Goal: Task Accomplishment & Management: Complete application form

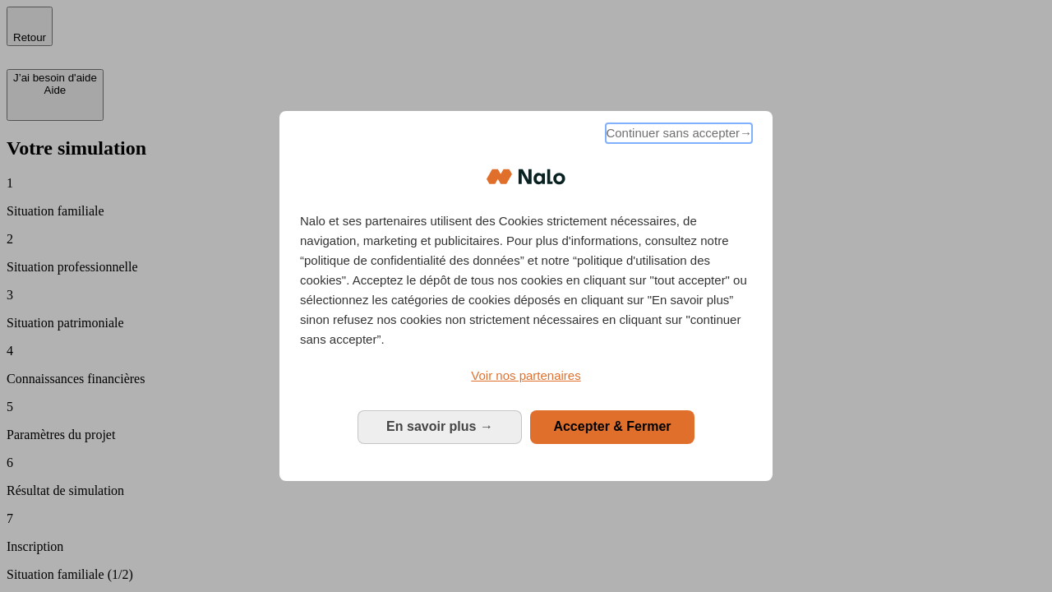
click at [677, 136] on span "Continuer sans accepter →" at bounding box center [679, 133] width 146 height 20
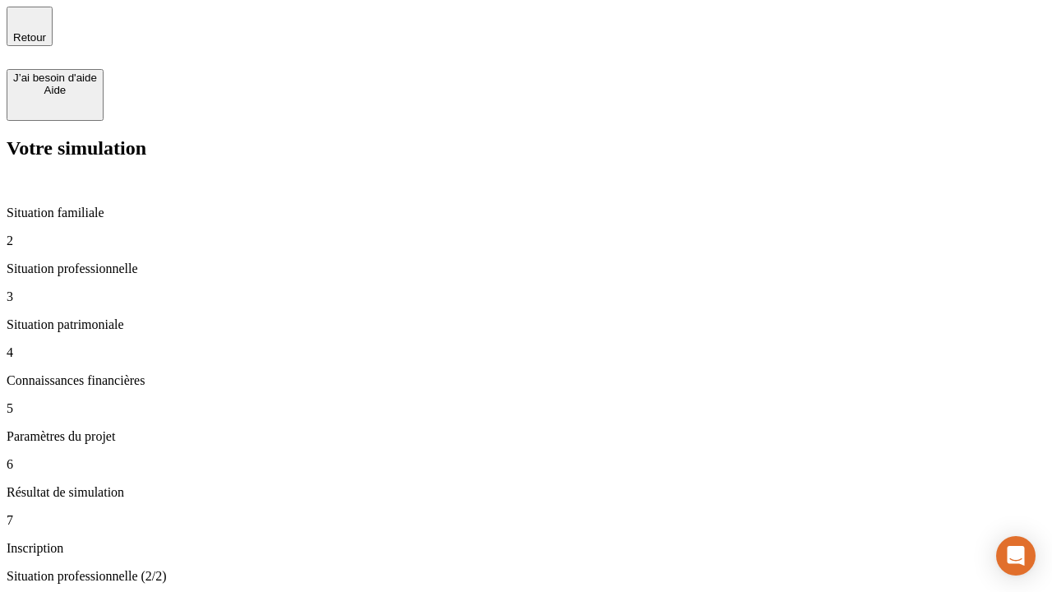
type input "30 000"
type input "0"
type input "1 000"
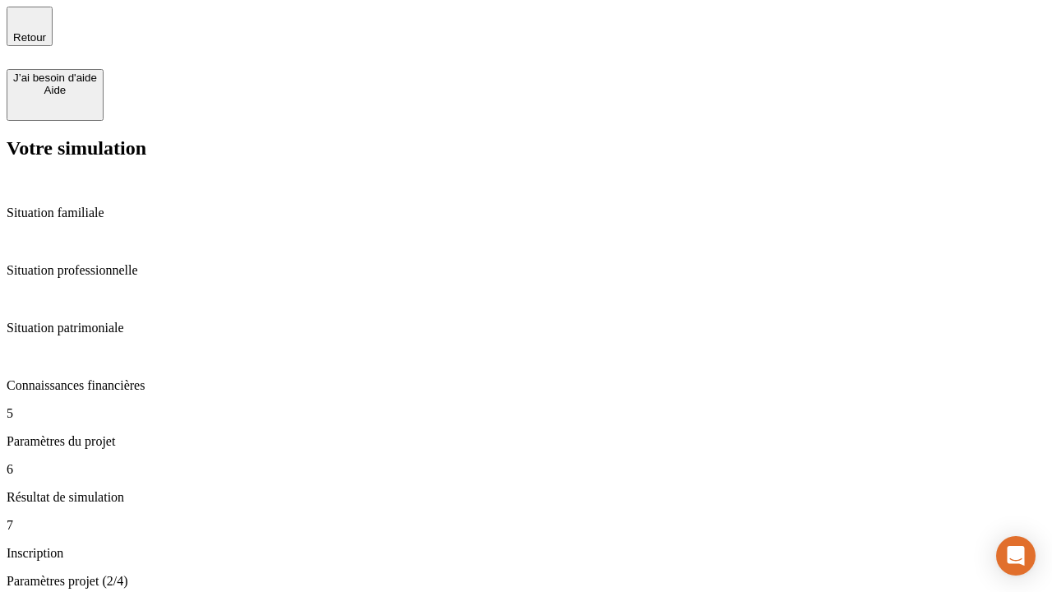
type input "40"
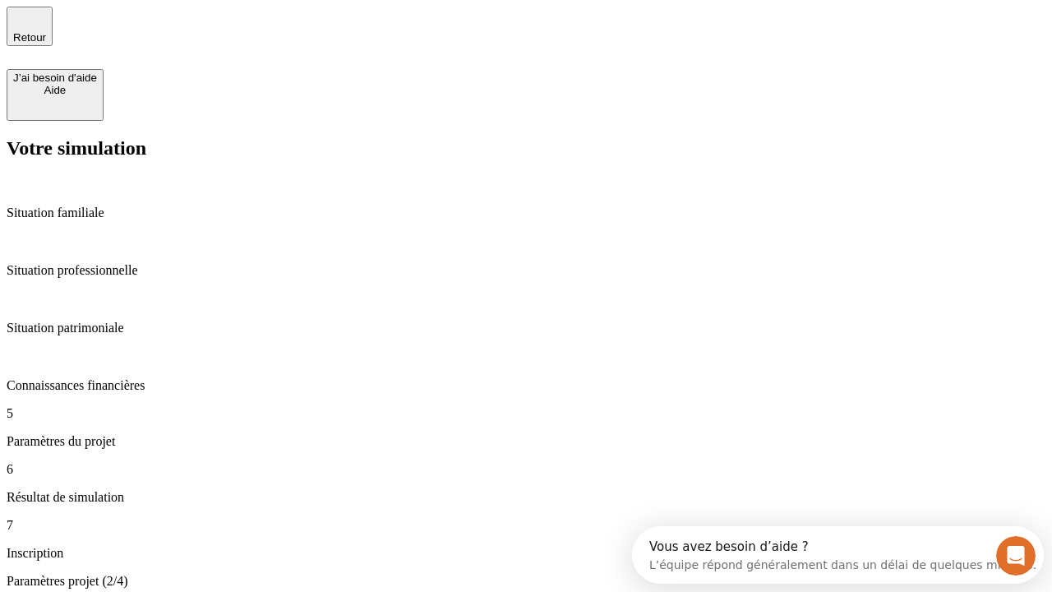
type input "64"
type input "200 000"
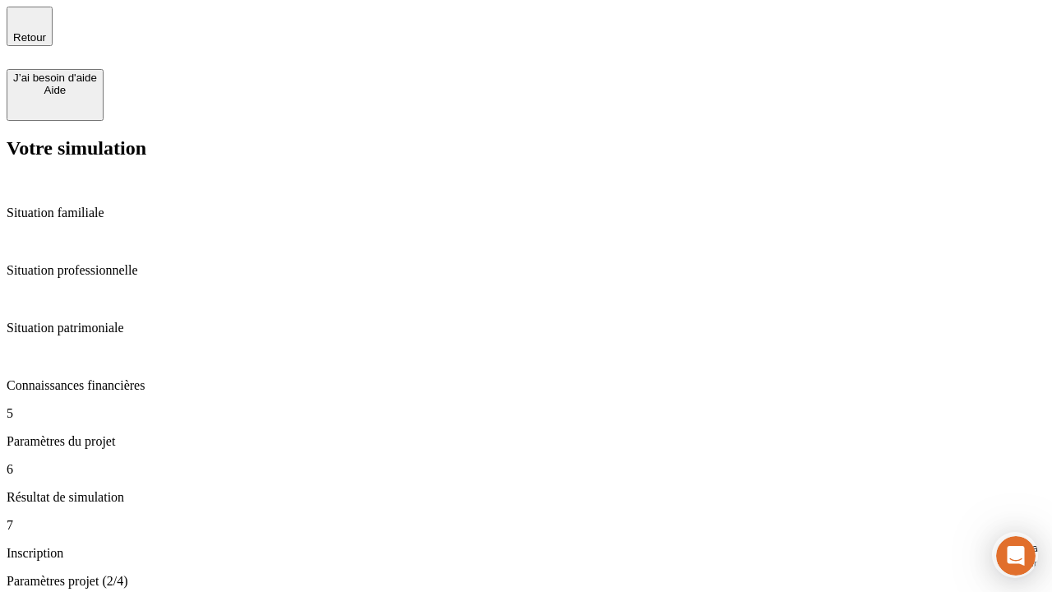
type input "640"
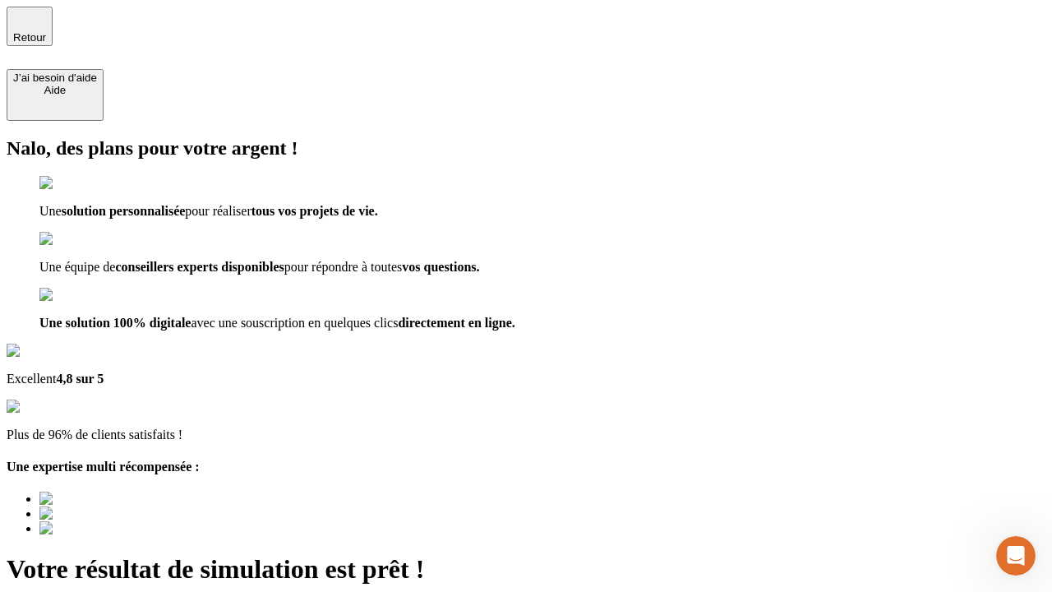
type input "[EMAIL_ADDRESS][DOMAIN_NAME]"
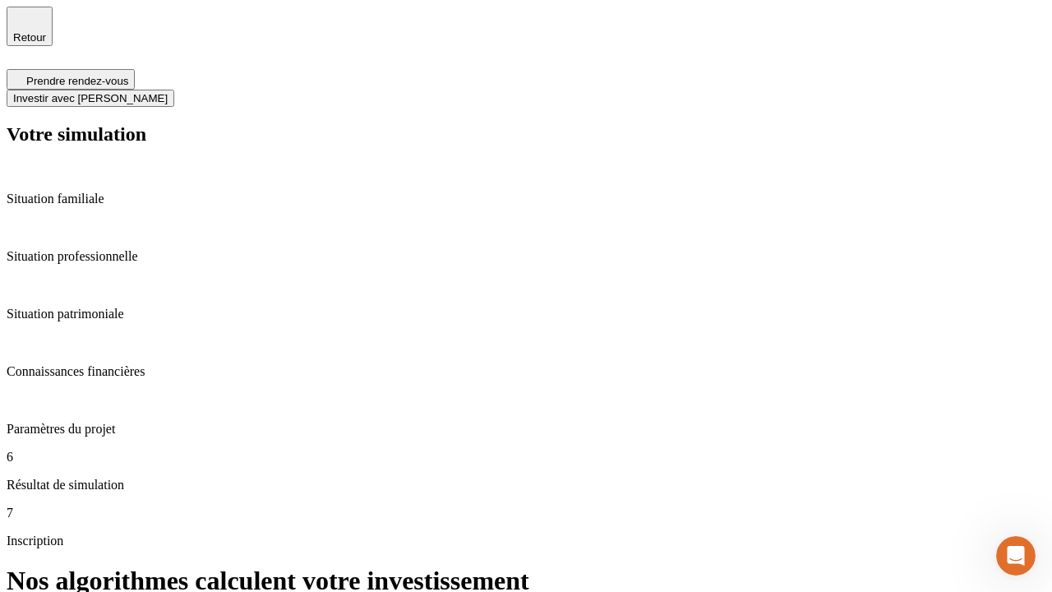
scroll to position [7, 0]
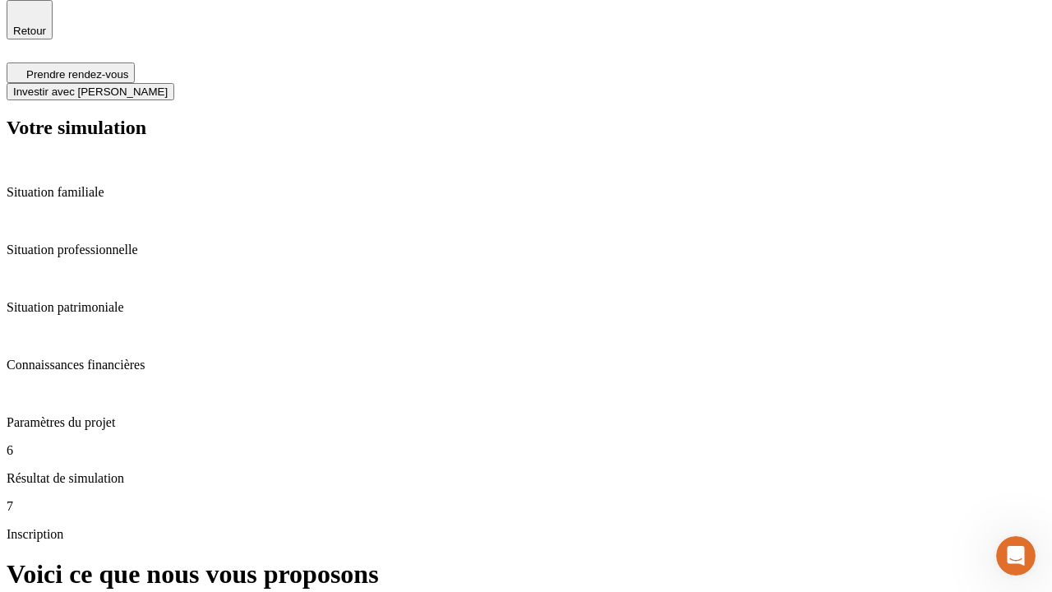
click at [168, 85] on span "Investir avec [PERSON_NAME]" at bounding box center [90, 91] width 154 height 12
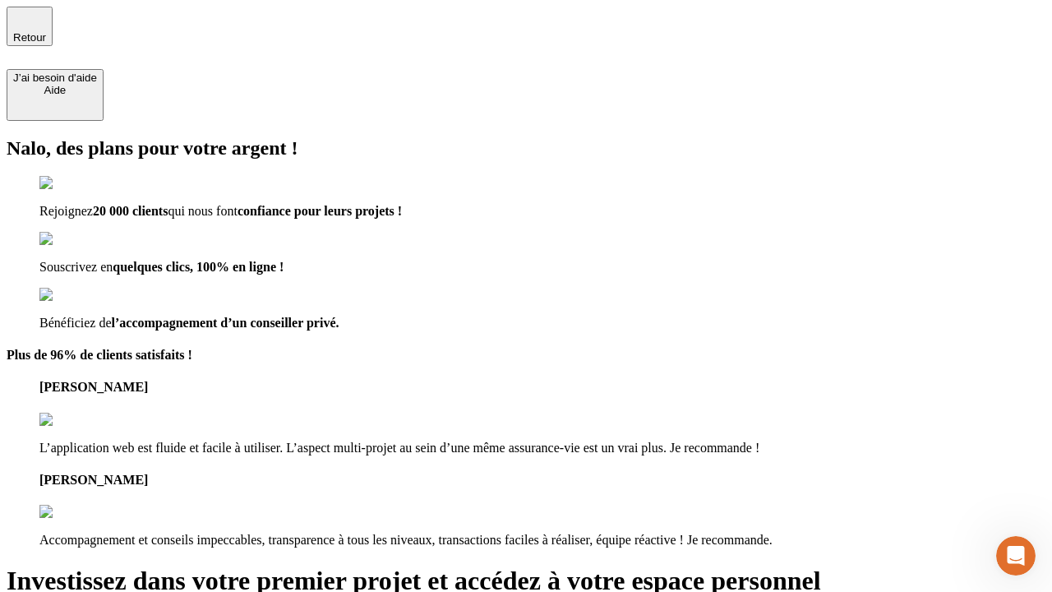
type input "[PERSON_NAME][EMAIL_ADDRESS][DOMAIN_NAME]"
